Goal: Task Accomplishment & Management: Complete application form

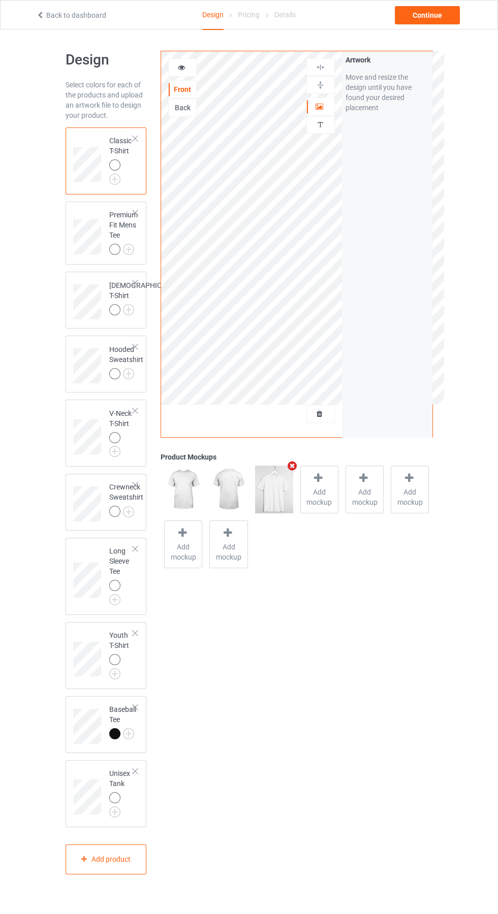
click at [329, 409] on div at bounding box center [320, 414] width 27 height 10
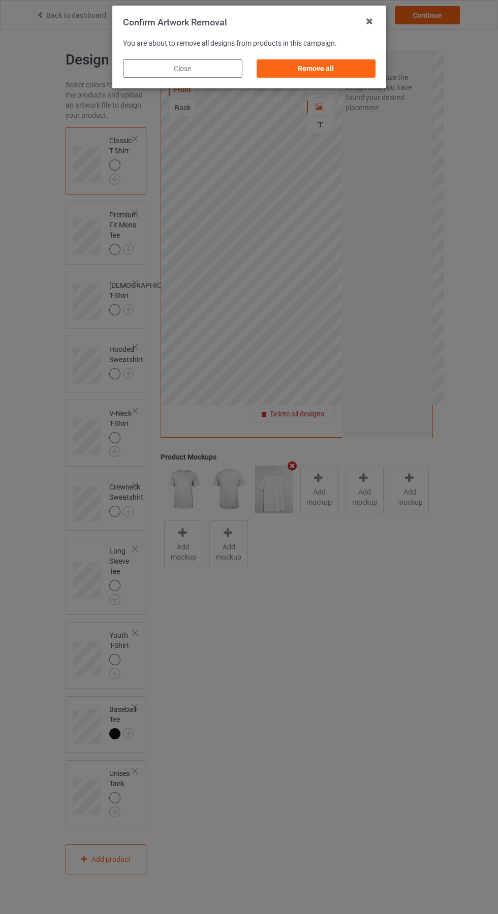
click at [327, 73] on div "Remove all" at bounding box center [315, 68] width 119 height 18
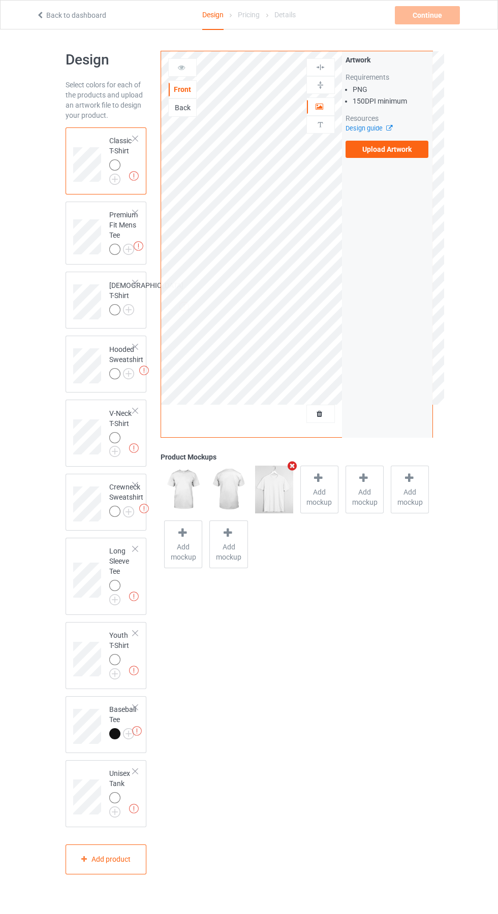
click at [410, 151] on label "Upload Artwork" at bounding box center [386, 149] width 83 height 17
click at [0, 0] on input "Upload Artwork" at bounding box center [0, 0] width 0 height 0
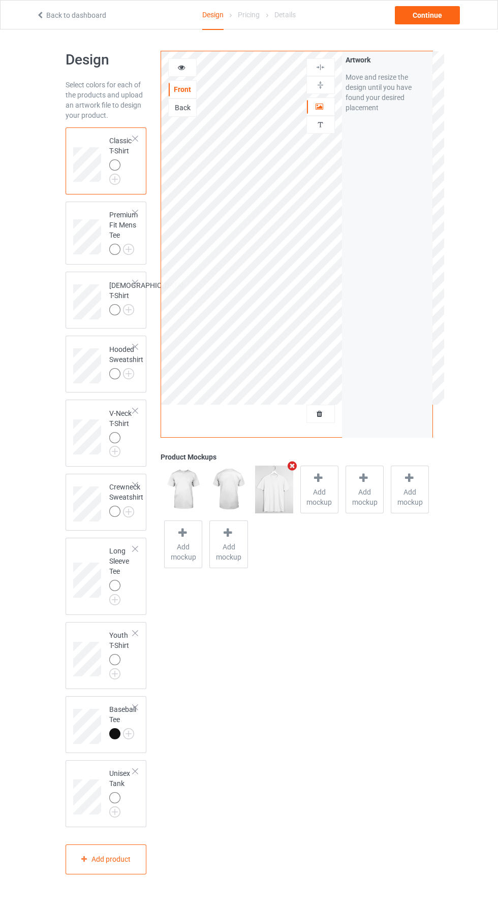
click at [181, 66] on icon at bounding box center [181, 65] width 9 height 7
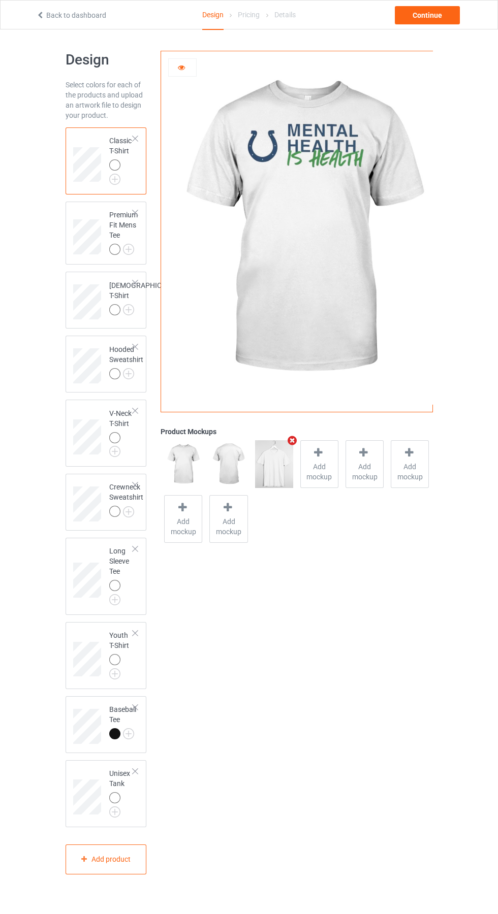
click at [321, 460] on div at bounding box center [319, 454] width 14 height 15
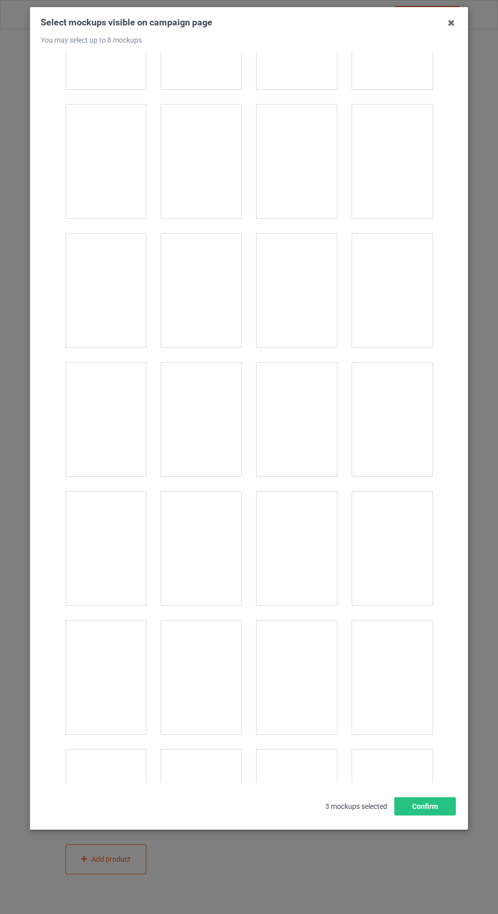
scroll to position [1245, 0]
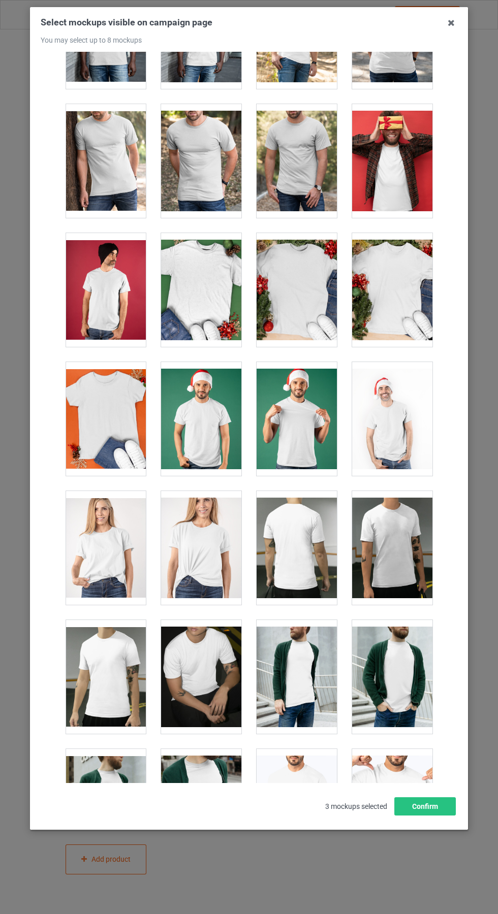
click at [203, 517] on div at bounding box center [201, 548] width 80 height 114
click at [105, 527] on div at bounding box center [106, 548] width 80 height 114
click at [446, 25] on icon at bounding box center [451, 23] width 16 height 16
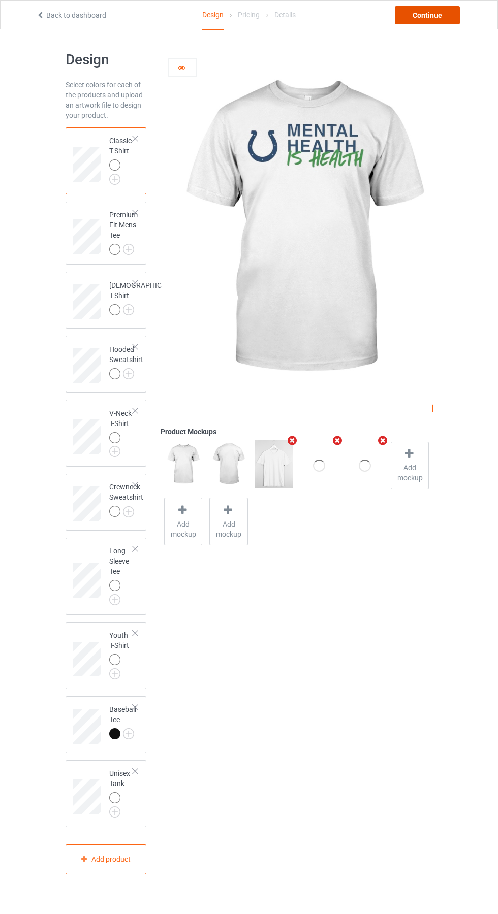
click at [437, 22] on div "Continue" at bounding box center [427, 15] width 65 height 18
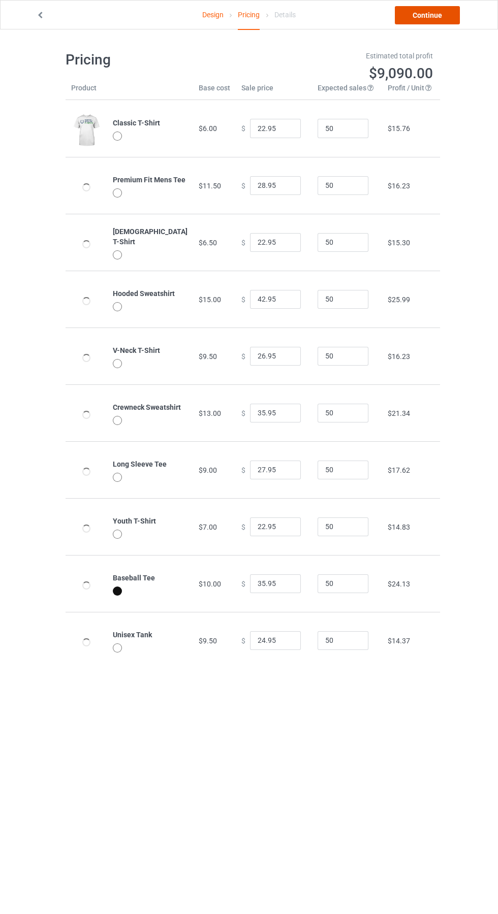
click at [427, 10] on link "Continue" at bounding box center [427, 15] width 65 height 18
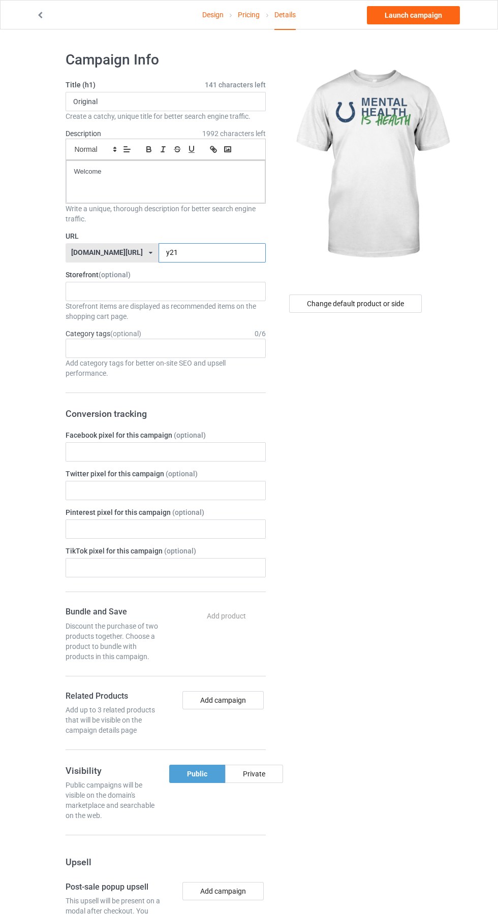
click at [188, 252] on input "y21" at bounding box center [211, 252] width 107 height 19
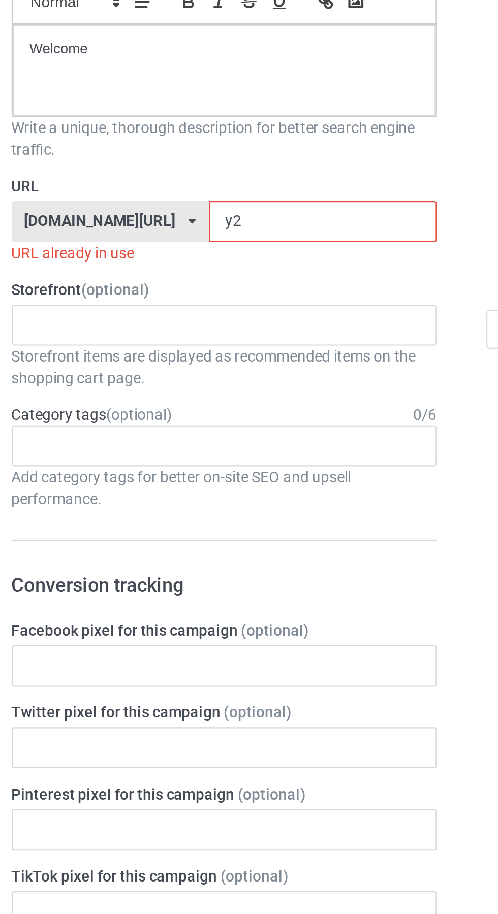
type input "y"
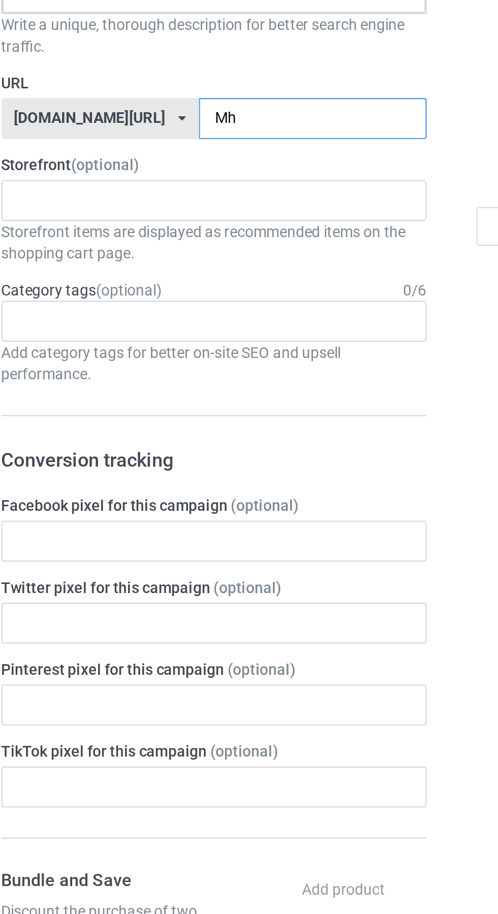
type input "Mhi"
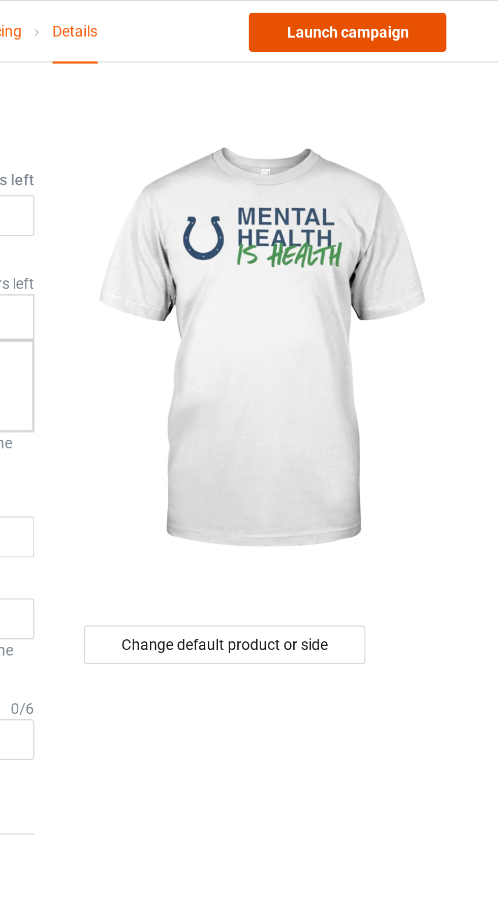
click at [420, 16] on link "Launch campaign" at bounding box center [413, 15] width 93 height 18
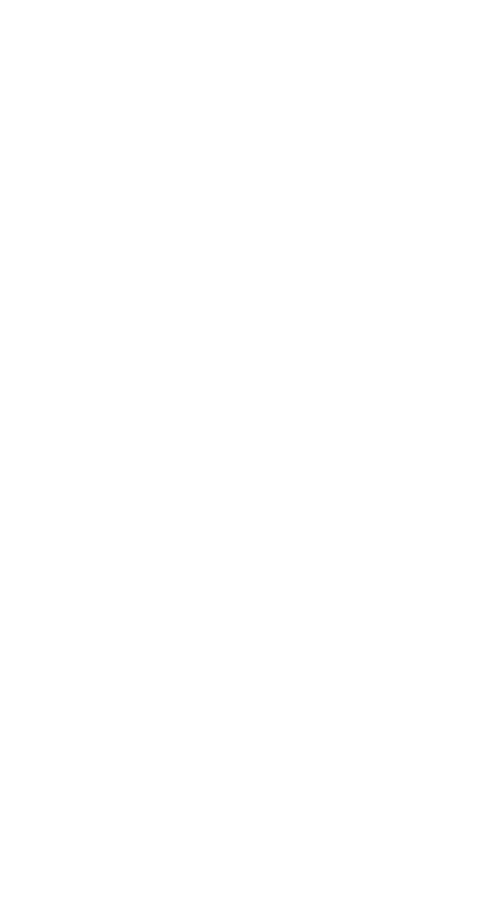
click at [442, 185] on body at bounding box center [249, 457] width 498 height 914
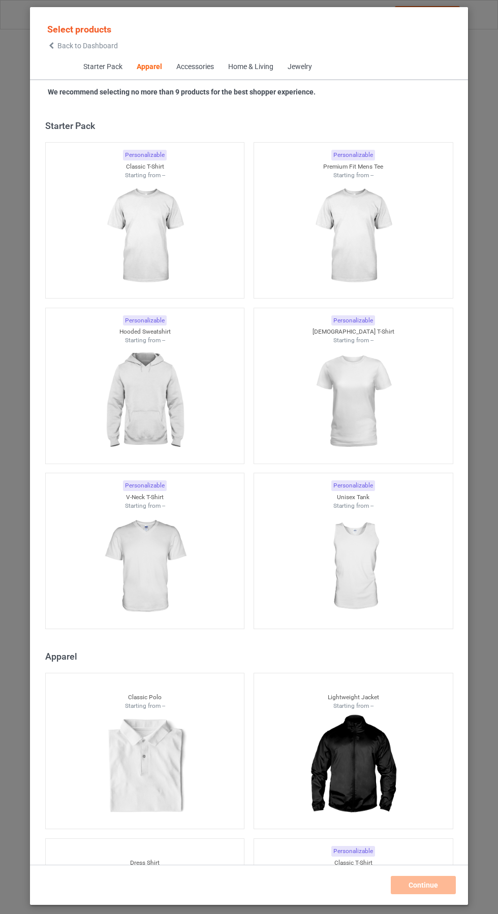
scroll to position [543, 0]
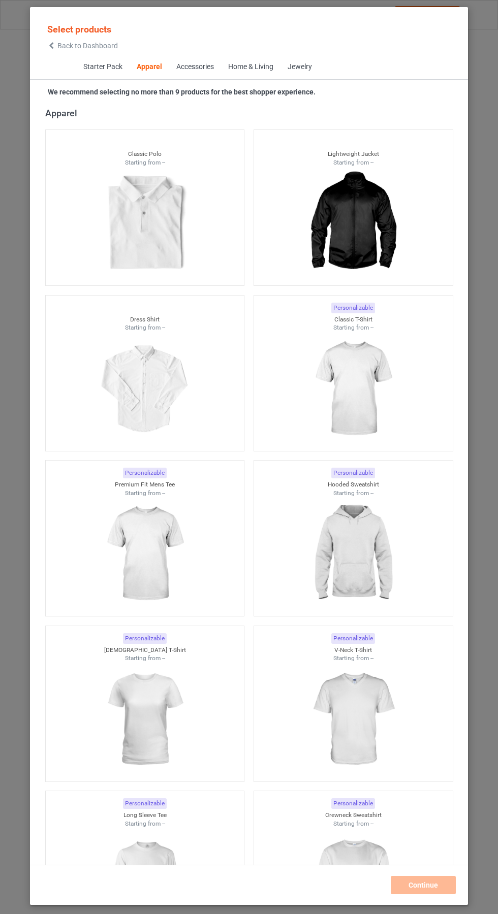
click at [52, 47] on icon at bounding box center [51, 45] width 9 height 7
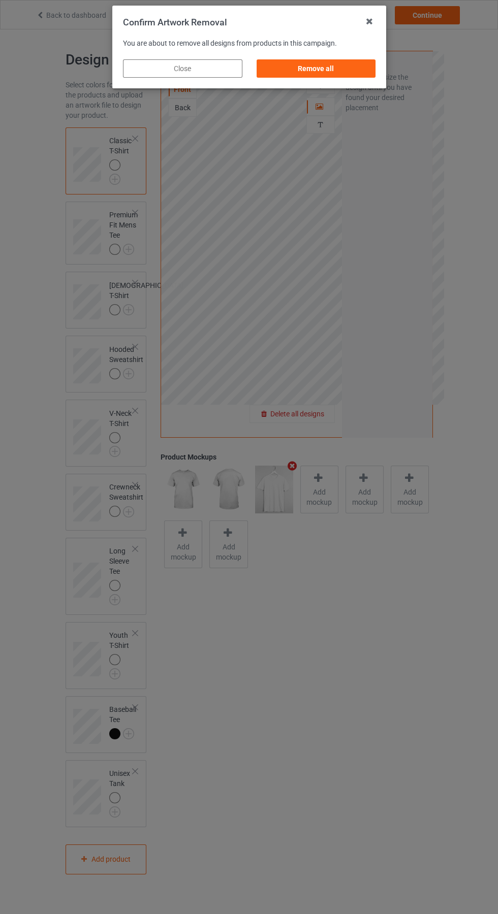
click at [319, 62] on div "Remove all" at bounding box center [315, 68] width 119 height 18
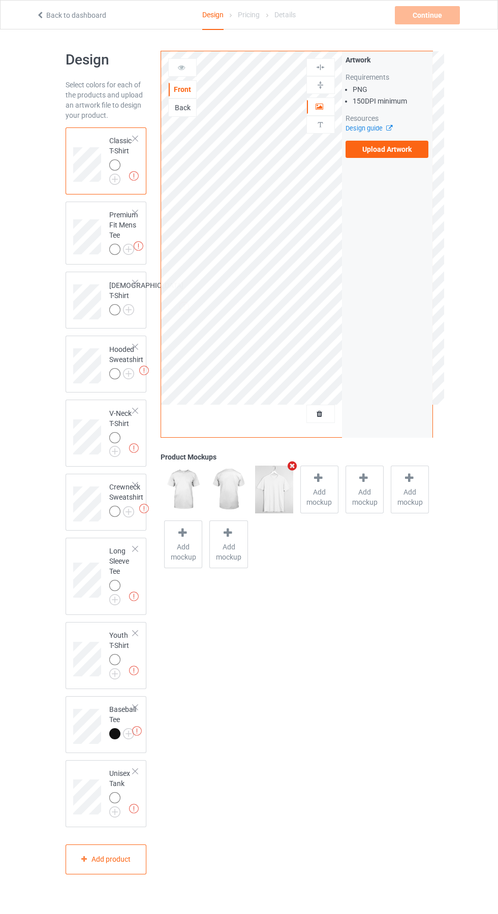
click at [403, 154] on label "Upload Artwork" at bounding box center [386, 149] width 83 height 17
click at [0, 0] on input "Upload Artwork" at bounding box center [0, 0] width 0 height 0
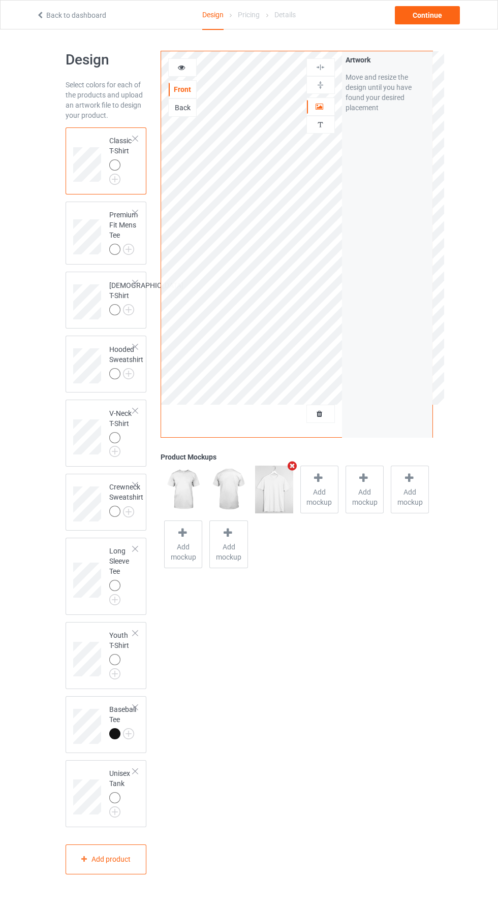
click at [325, 489] on span "Add mockup" at bounding box center [319, 497] width 37 height 20
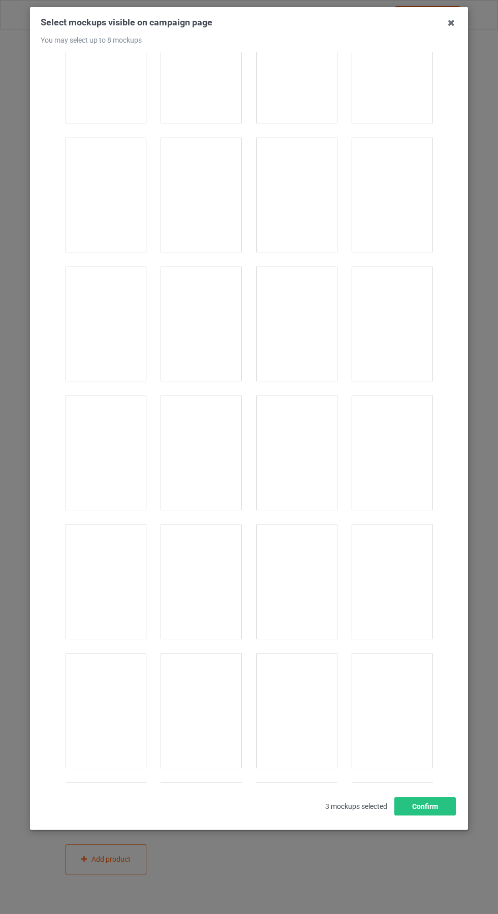
scroll to position [4061, 0]
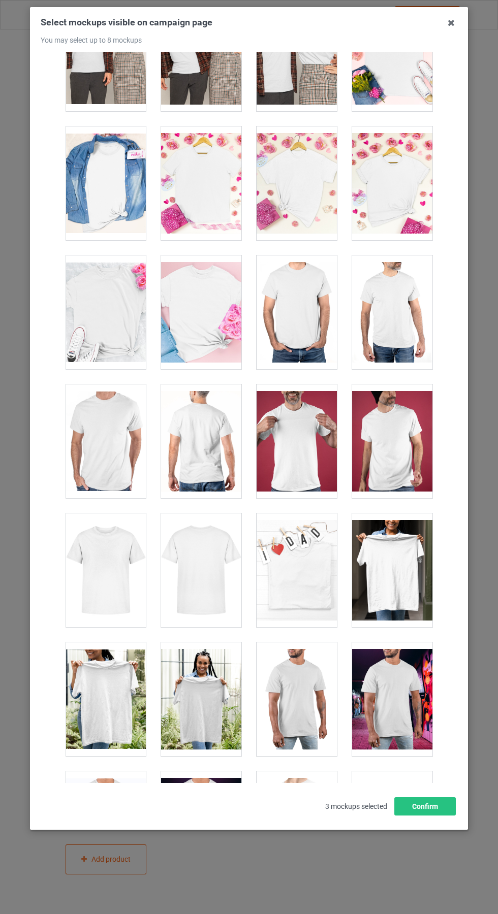
click at [106, 576] on div at bounding box center [106, 570] width 80 height 114
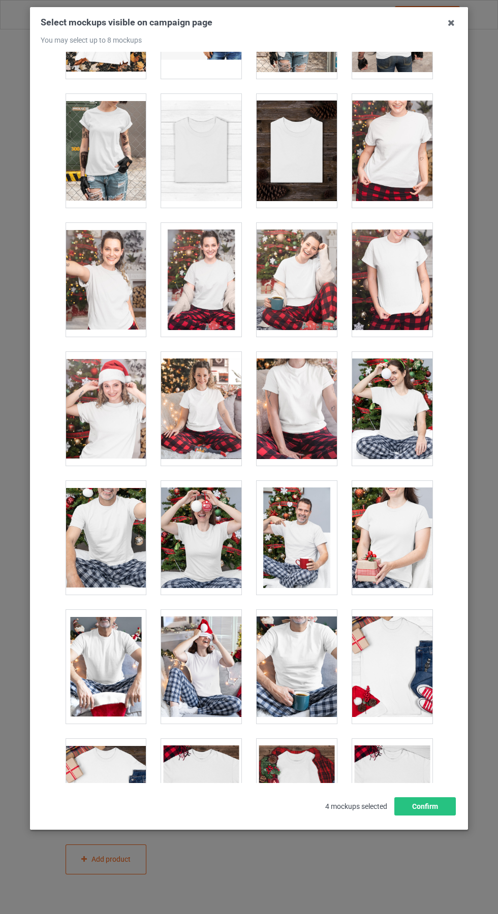
scroll to position [10298, 0]
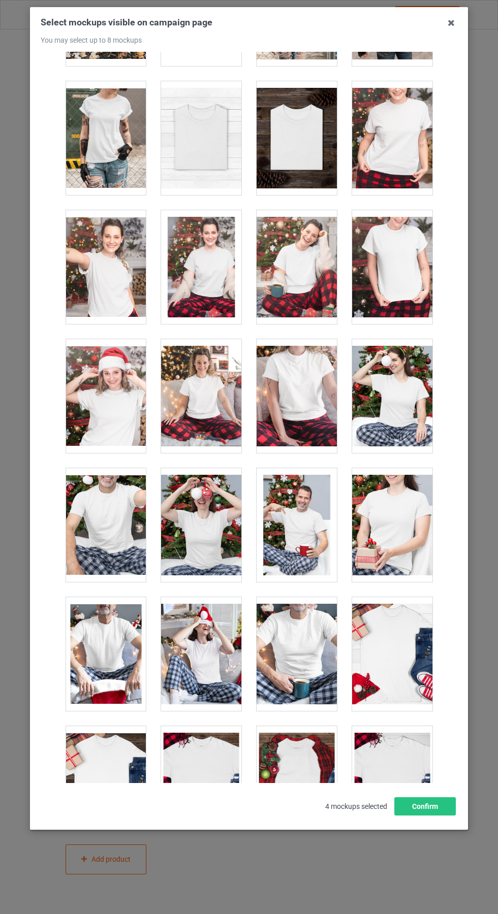
click at [189, 151] on div at bounding box center [201, 138] width 80 height 114
click at [451, 22] on icon at bounding box center [451, 23] width 16 height 16
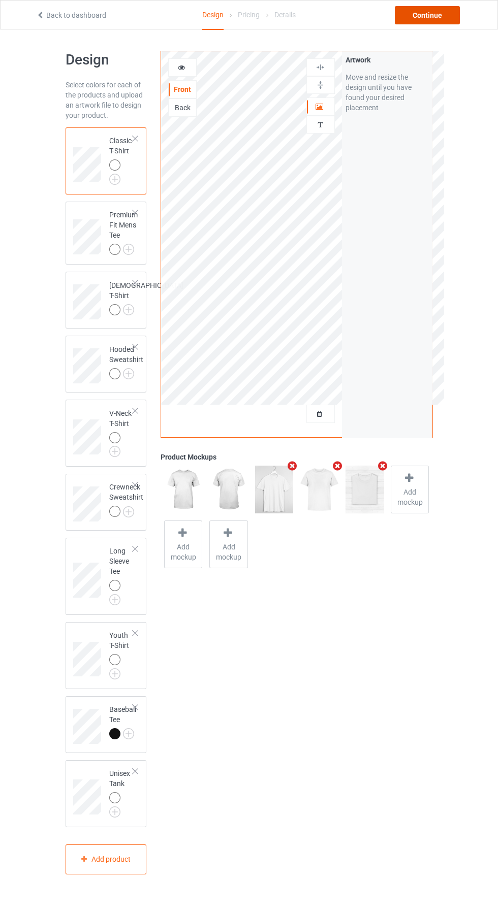
click at [428, 18] on div "Continue" at bounding box center [427, 15] width 65 height 18
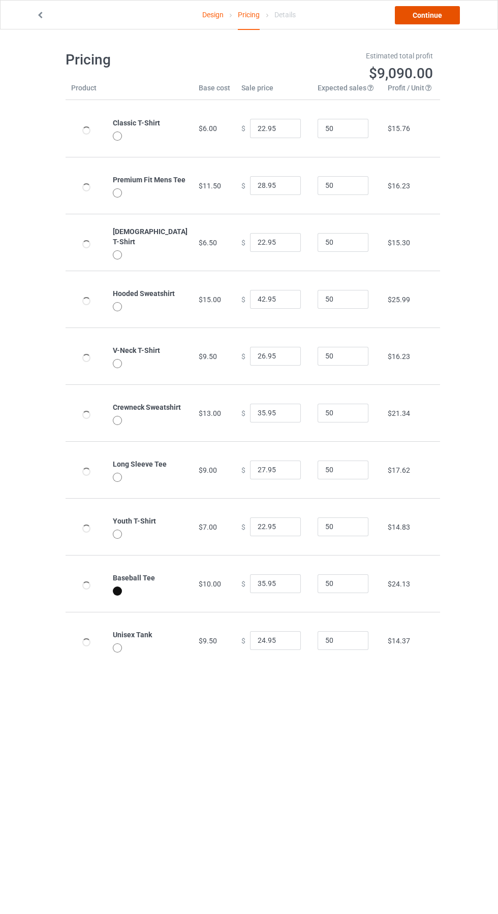
click at [420, 8] on link "Continue" at bounding box center [427, 15] width 65 height 18
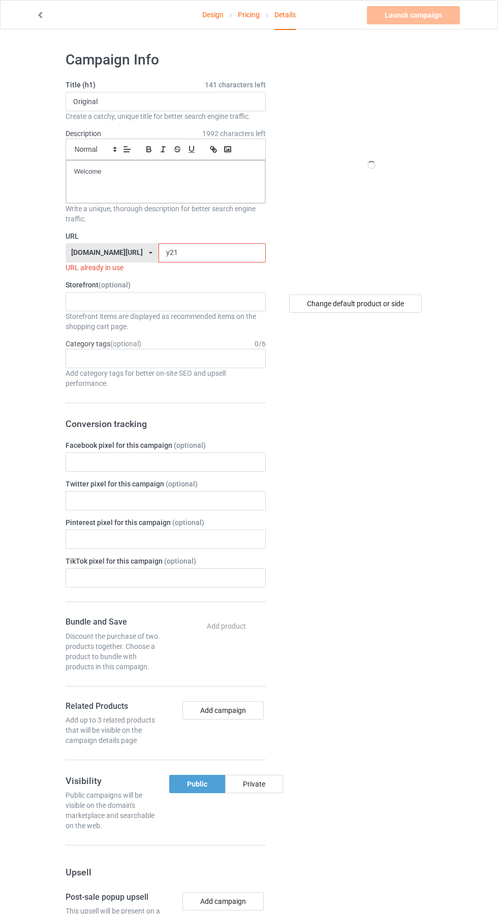
click at [184, 253] on input "y21" at bounding box center [211, 252] width 107 height 19
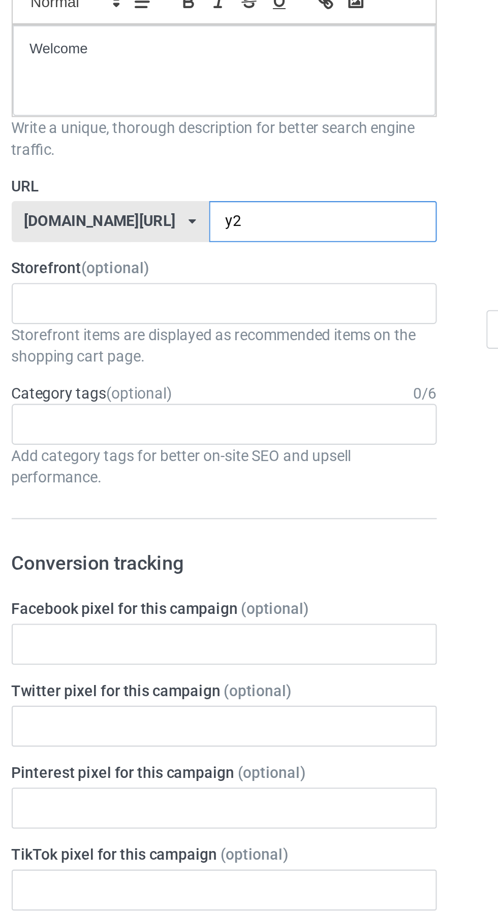
type input "y"
type input "Gw"
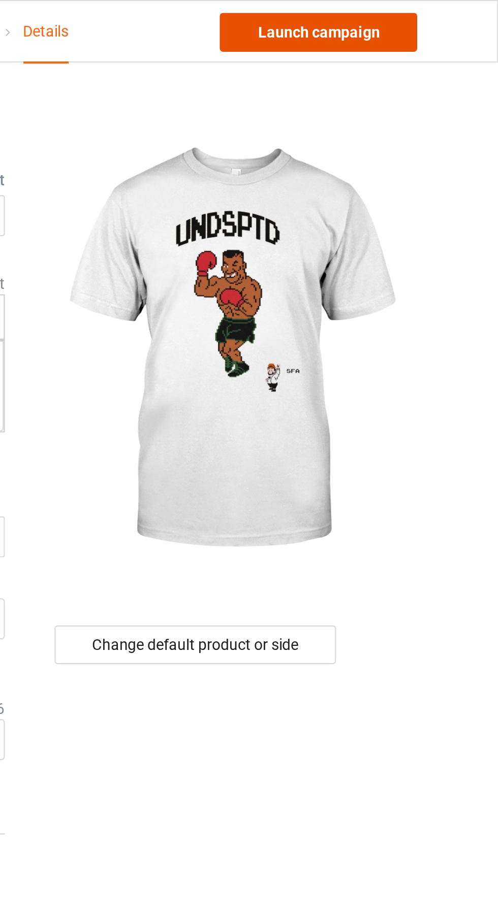
click at [426, 12] on link "Launch campaign" at bounding box center [413, 15] width 93 height 18
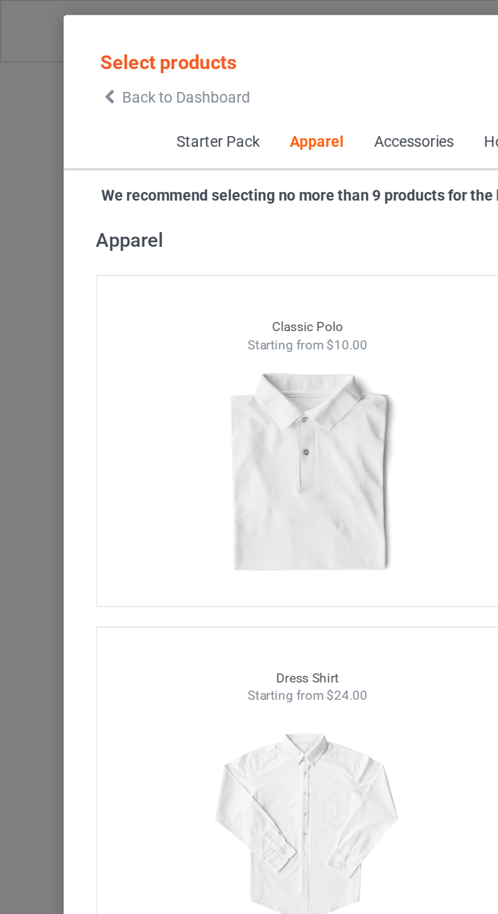
click at [51, 46] on icon at bounding box center [51, 45] width 9 height 7
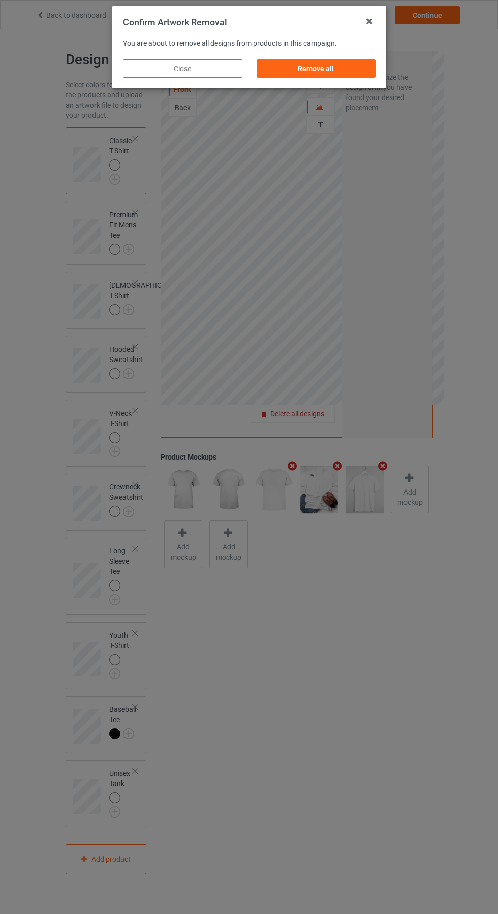
click at [312, 68] on div "Remove all" at bounding box center [315, 68] width 119 height 18
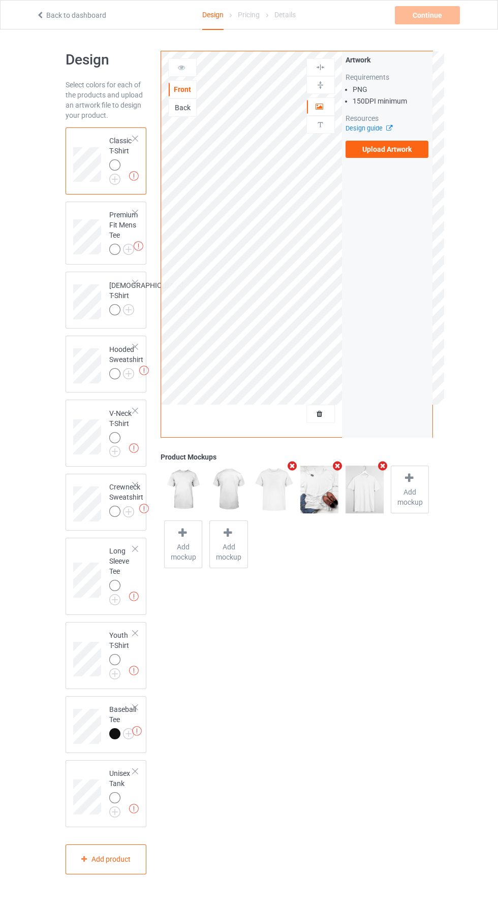
click at [404, 143] on label "Upload Artwork" at bounding box center [386, 149] width 83 height 17
click at [0, 0] on input "Upload Artwork" at bounding box center [0, 0] width 0 height 0
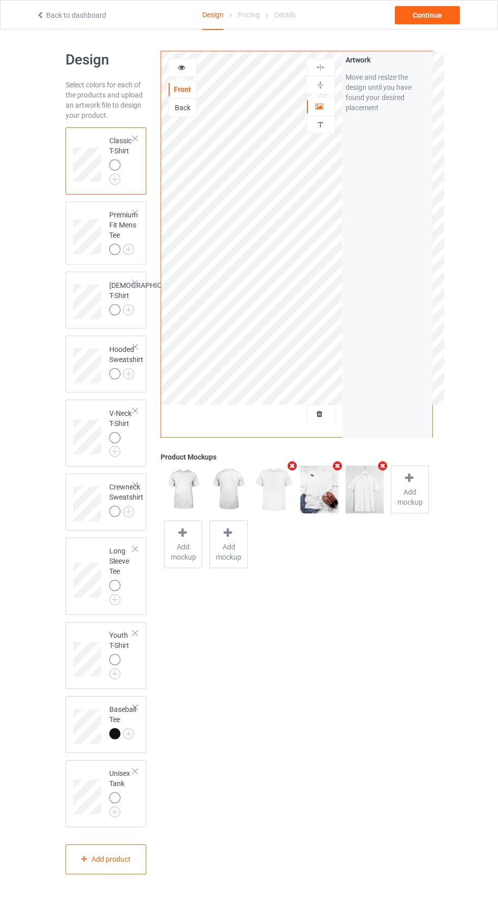
click at [178, 63] on icon at bounding box center [181, 65] width 9 height 7
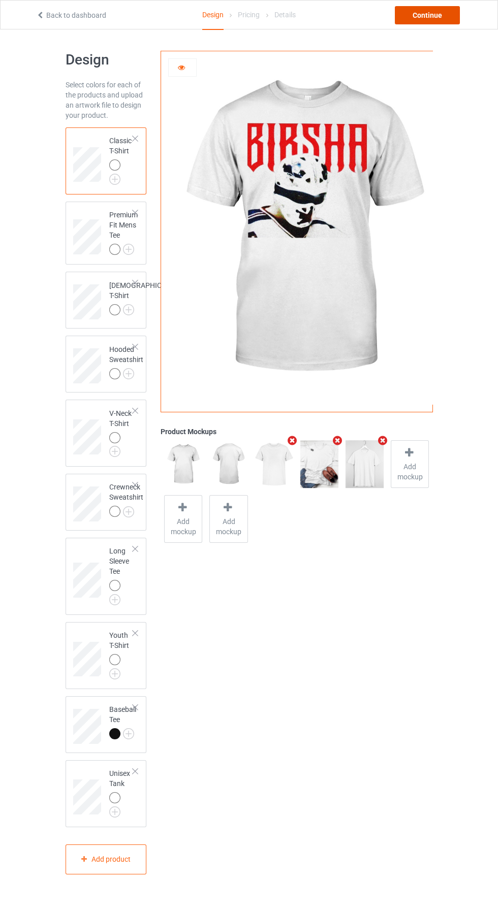
click at [450, 13] on div "Continue" at bounding box center [427, 15] width 65 height 18
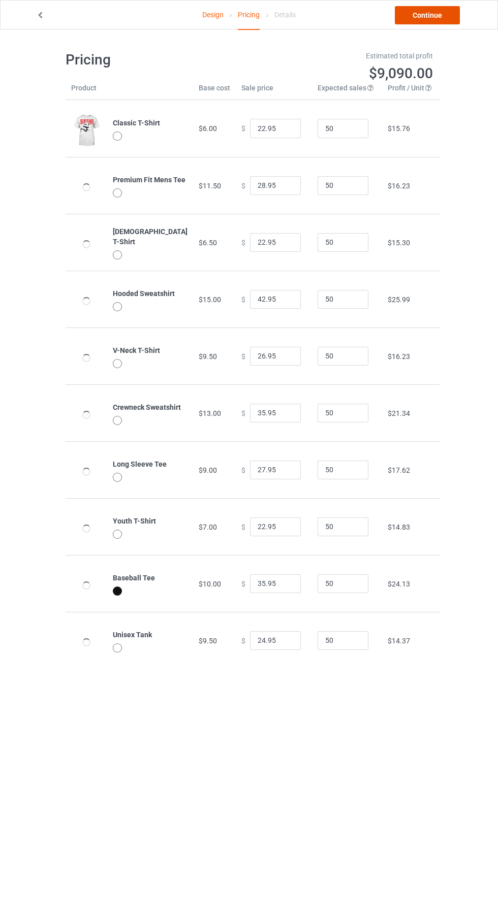
click at [440, 15] on link "Continue" at bounding box center [427, 15] width 65 height 18
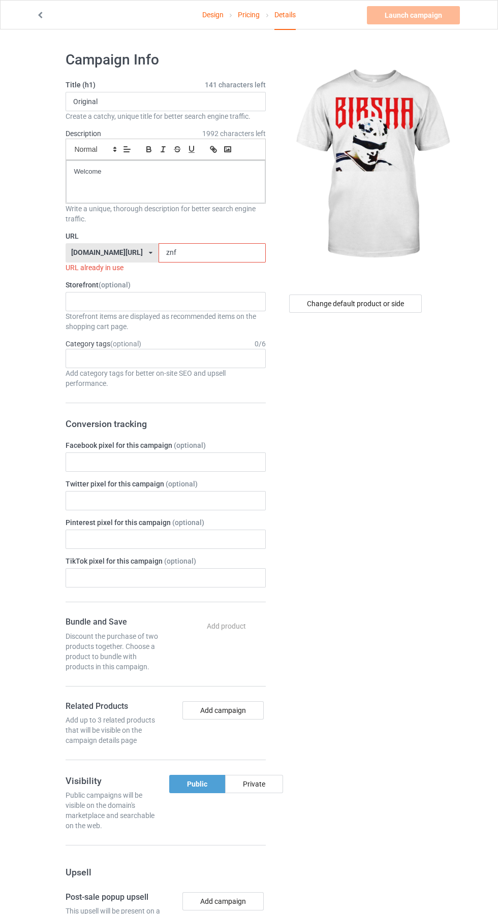
click at [180, 255] on input "znf" at bounding box center [211, 252] width 107 height 19
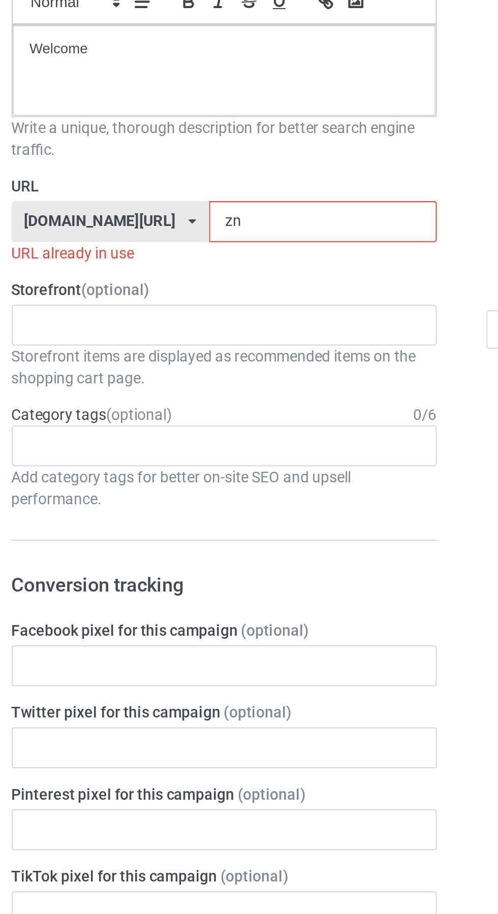
type input "z"
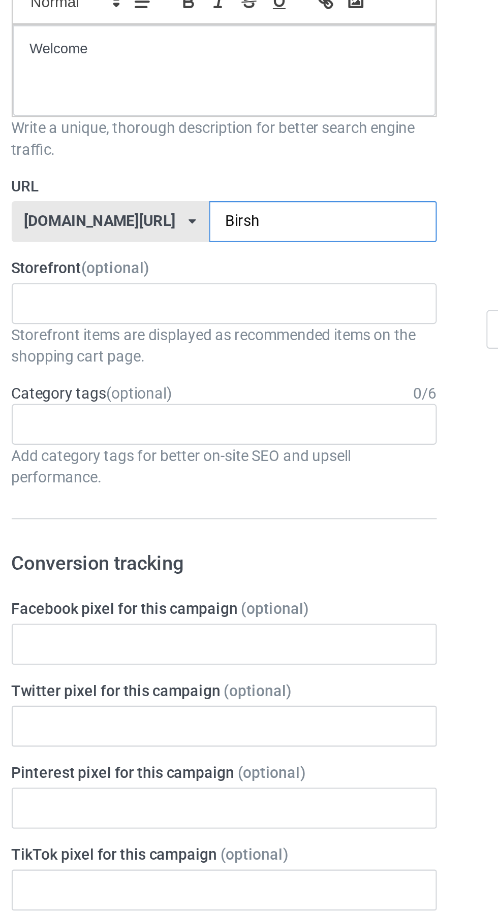
type input "Birsha"
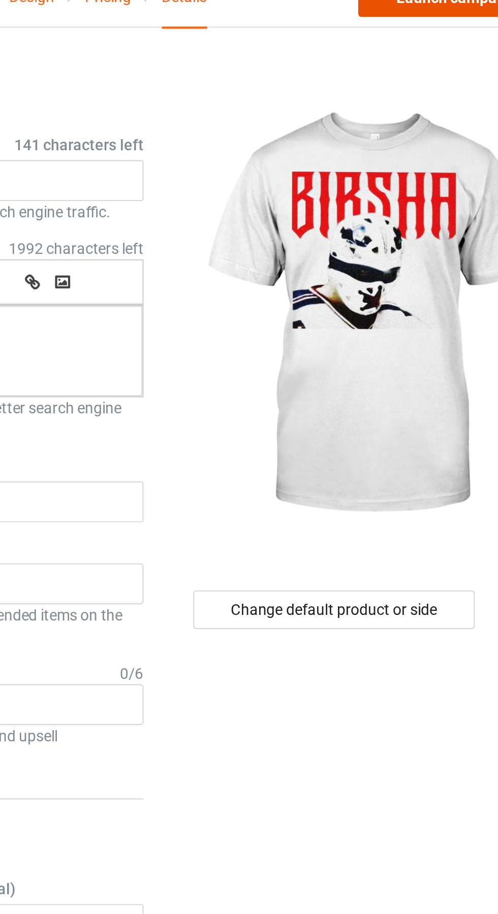
click at [408, 15] on link "Launch campaign" at bounding box center [413, 15] width 93 height 18
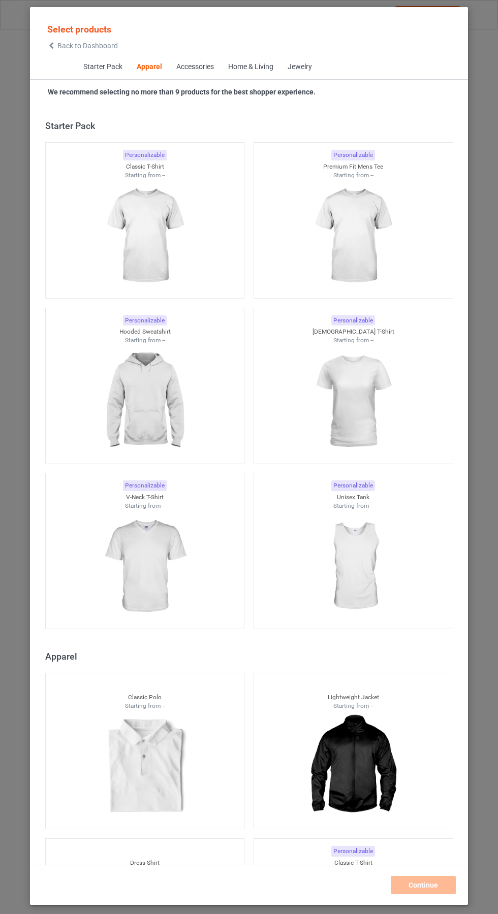
scroll to position [543, 0]
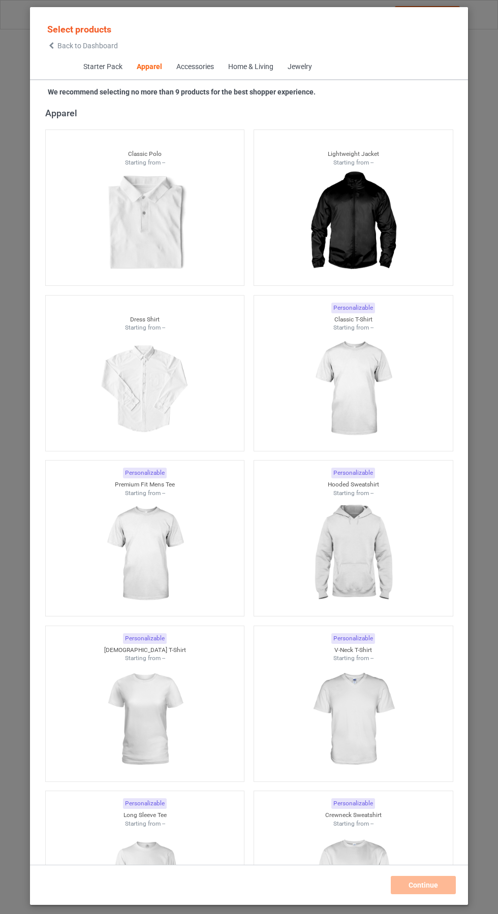
click at [51, 46] on icon at bounding box center [51, 45] width 9 height 7
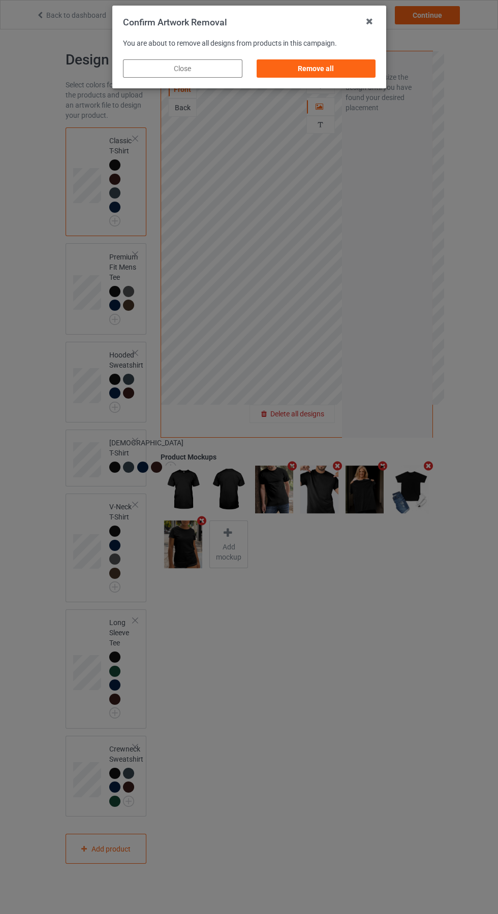
click at [316, 68] on div "Remove all" at bounding box center [315, 68] width 119 height 18
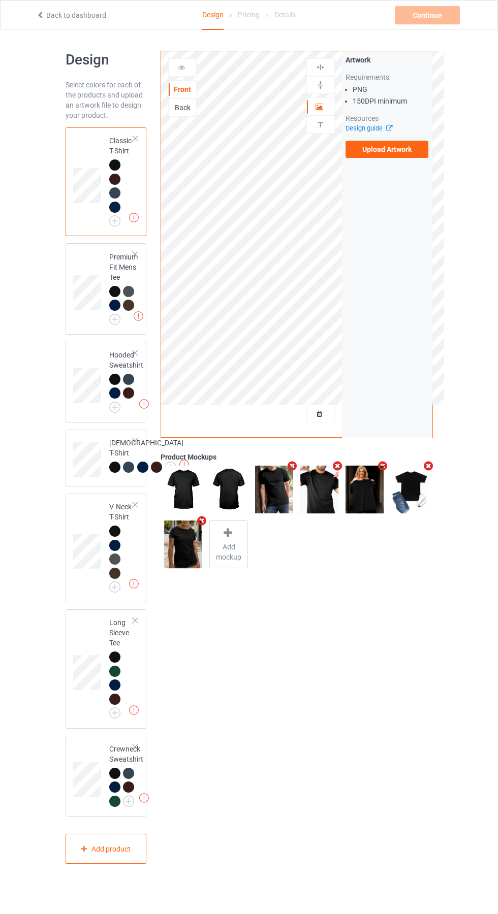
click at [402, 153] on label "Upload Artwork" at bounding box center [386, 149] width 83 height 17
click at [0, 0] on input "Upload Artwork" at bounding box center [0, 0] width 0 height 0
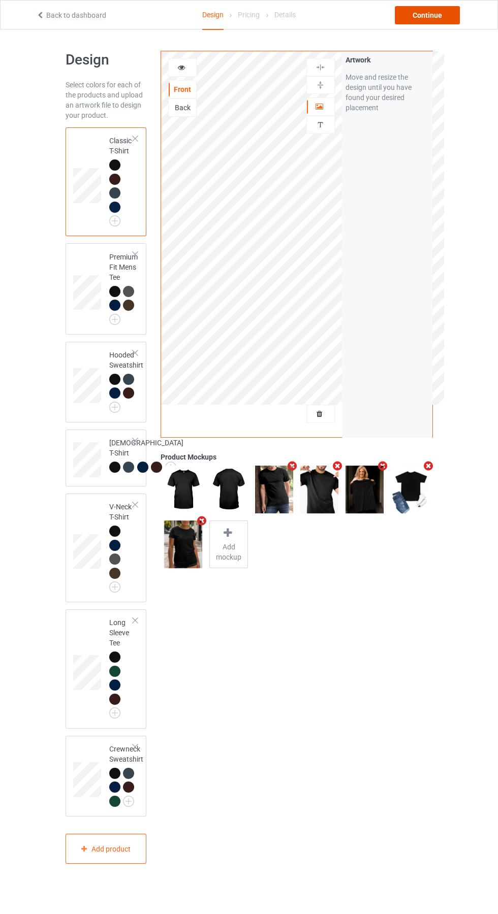
click at [431, 15] on div "Continue" at bounding box center [427, 15] width 65 height 18
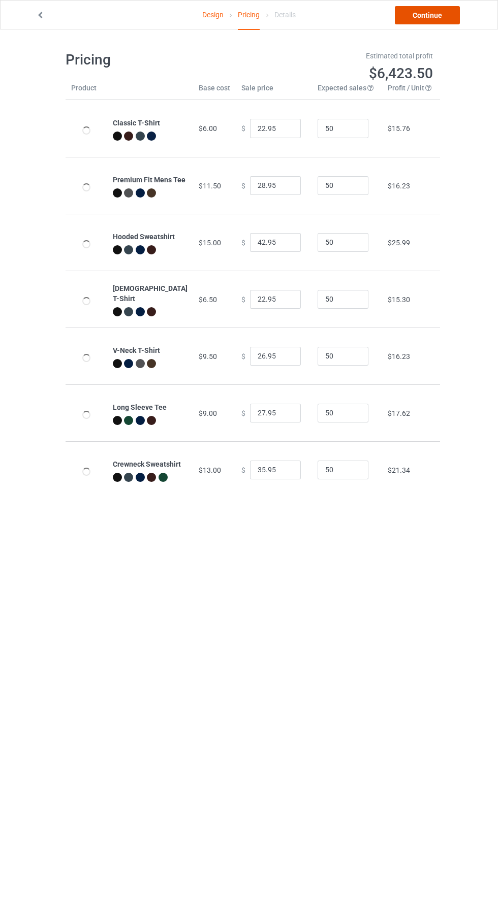
click at [432, 18] on link "Continue" at bounding box center [427, 15] width 65 height 18
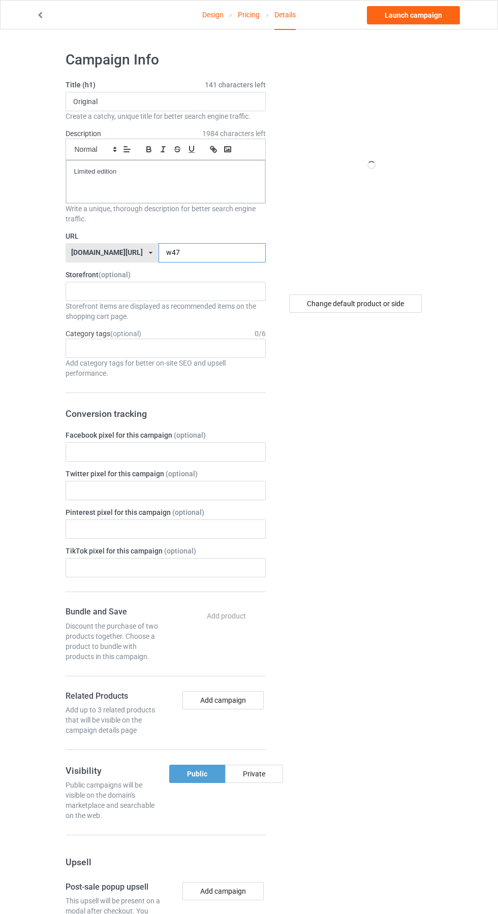
click at [192, 256] on input "w47" at bounding box center [211, 252] width 107 height 19
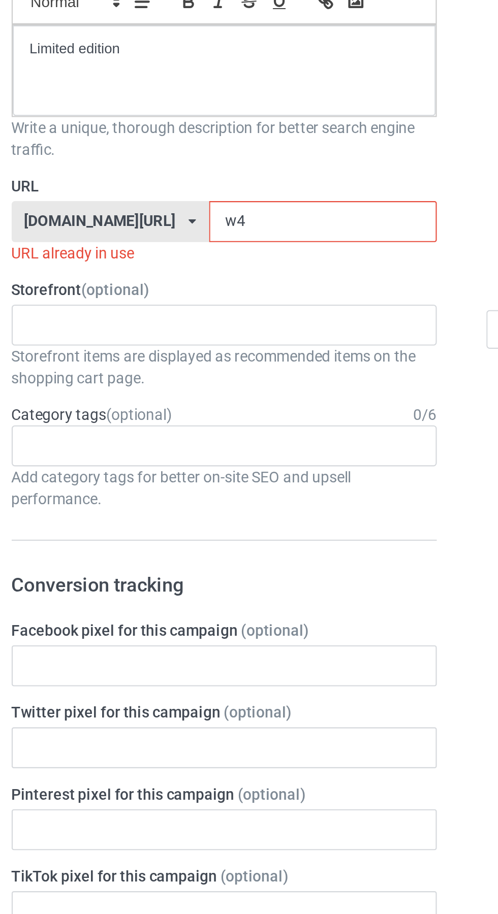
type input "w"
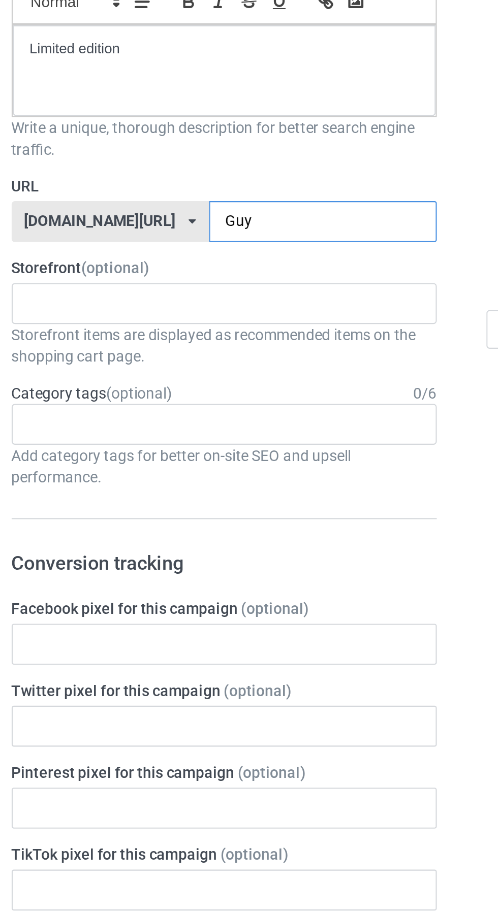
type input "Guys"
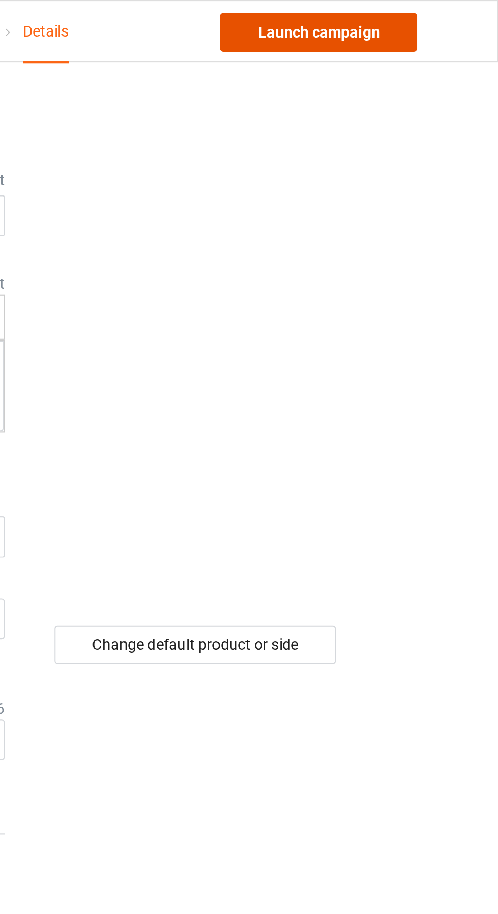
click at [433, 16] on link "Launch campaign" at bounding box center [413, 15] width 93 height 18
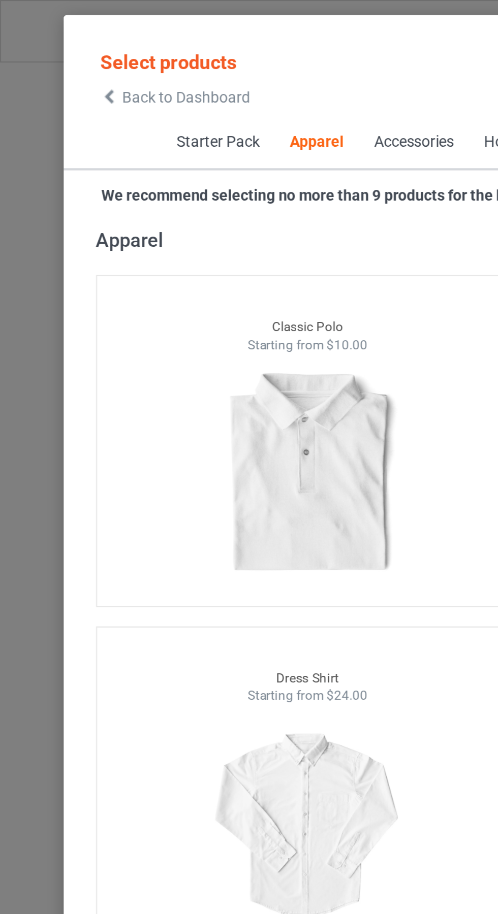
click at [51, 46] on icon at bounding box center [51, 45] width 9 height 7
